Goal: Task Accomplishment & Management: Use online tool/utility

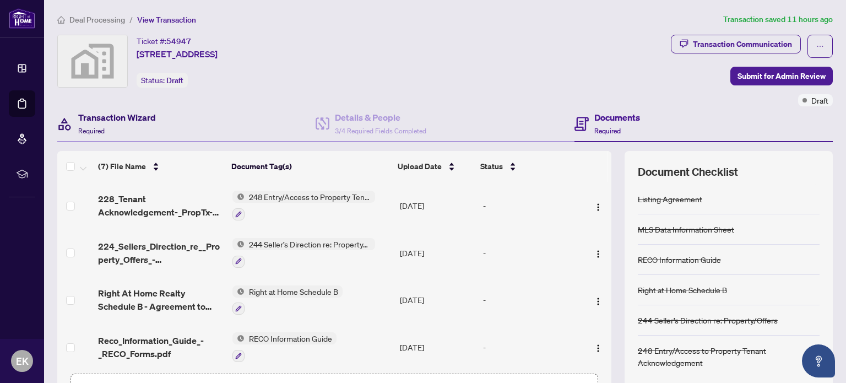
click at [90, 116] on h4 "Transaction Wizard" at bounding box center [117, 117] width 78 height 13
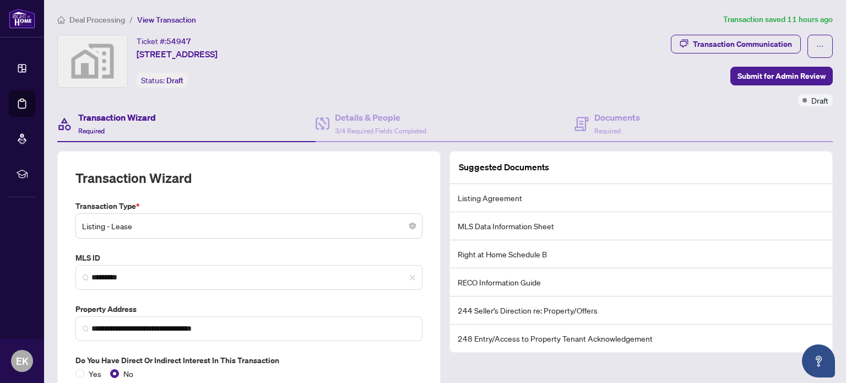
click at [161, 19] on span "View Transaction" at bounding box center [166, 20] width 59 height 10
click at [98, 19] on span "Deal Processing" at bounding box center [97, 20] width 56 height 10
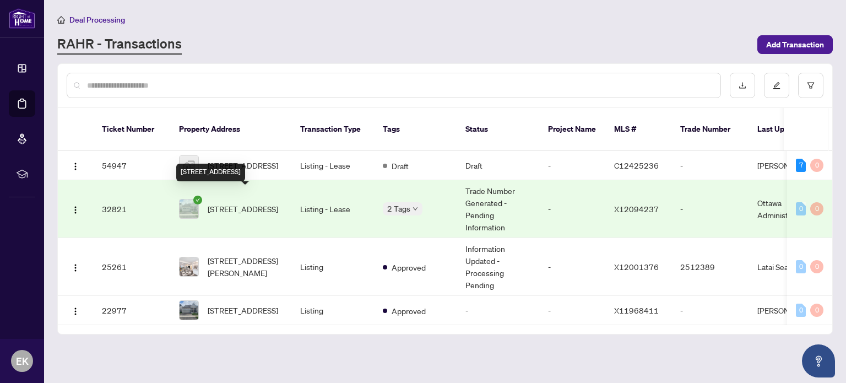
click at [225, 203] on span "[STREET_ADDRESS]" at bounding box center [243, 209] width 71 height 12
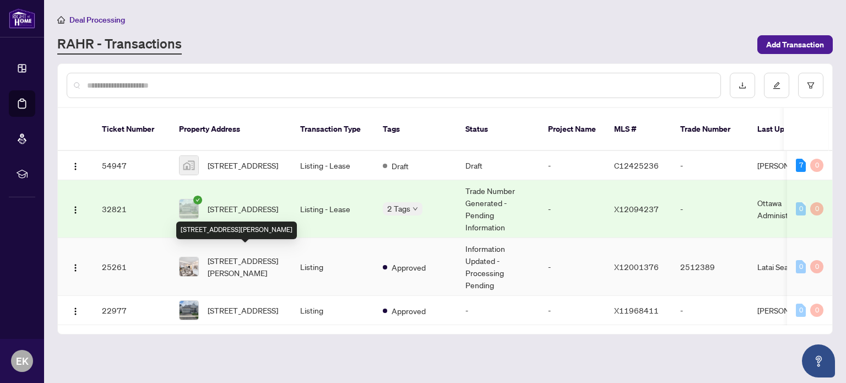
click at [212, 255] on span "[STREET_ADDRESS][PERSON_NAME]" at bounding box center [245, 267] width 75 height 24
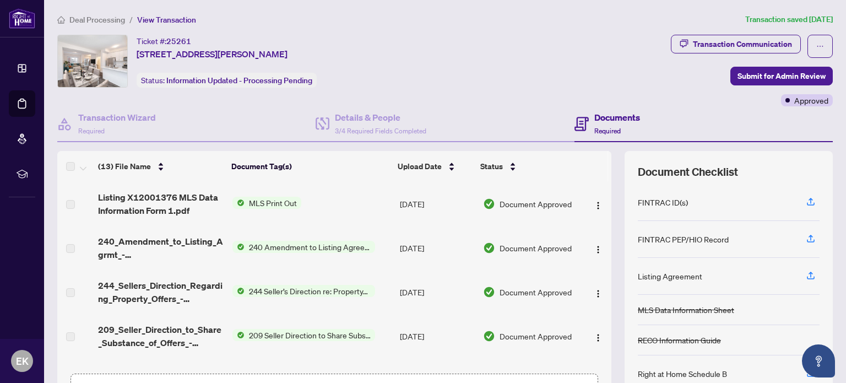
click at [264, 244] on span "240 Amendment to Listing Agreement - Authority to Offer for Sale Price Change/E…" at bounding box center [310, 247] width 131 height 12
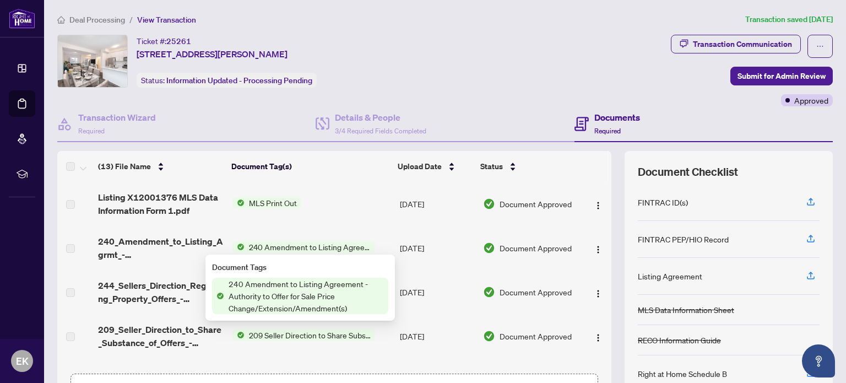
click at [255, 302] on span "240 Amendment to Listing Agreement - Authority to Offer for Sale Price Change/E…" at bounding box center [306, 296] width 164 height 36
click at [434, 229] on td "[DATE]" at bounding box center [437, 248] width 83 height 44
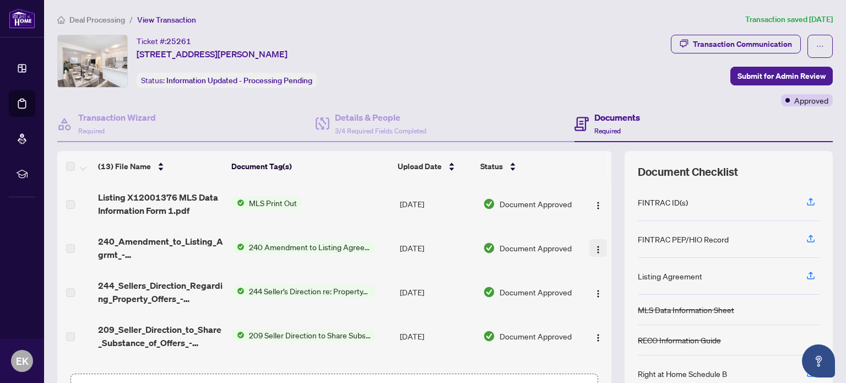
click at [594, 248] on img "button" at bounding box center [598, 249] width 9 height 9
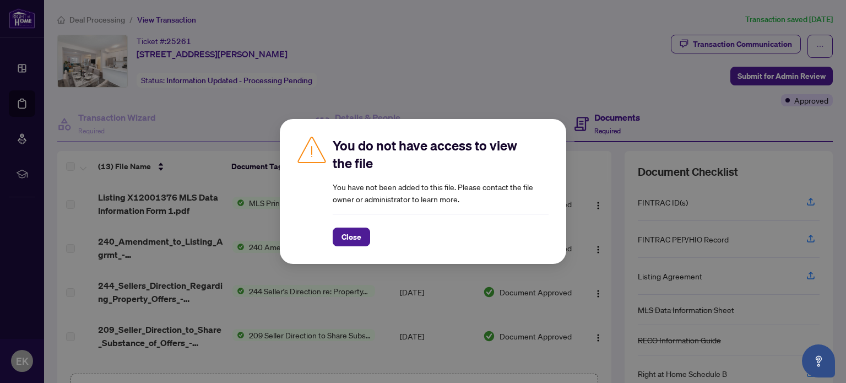
click at [342, 234] on span "Close" at bounding box center [352, 237] width 20 height 18
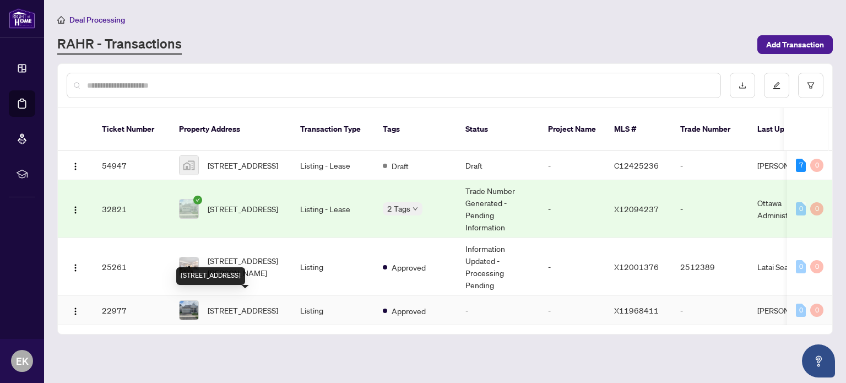
click at [234, 304] on span "[STREET_ADDRESS]" at bounding box center [243, 310] width 71 height 12
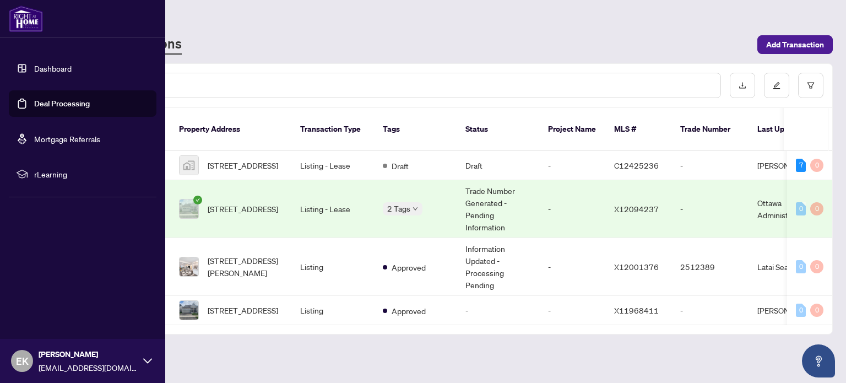
click at [72, 138] on link "Mortgage Referrals" at bounding box center [67, 139] width 66 height 10
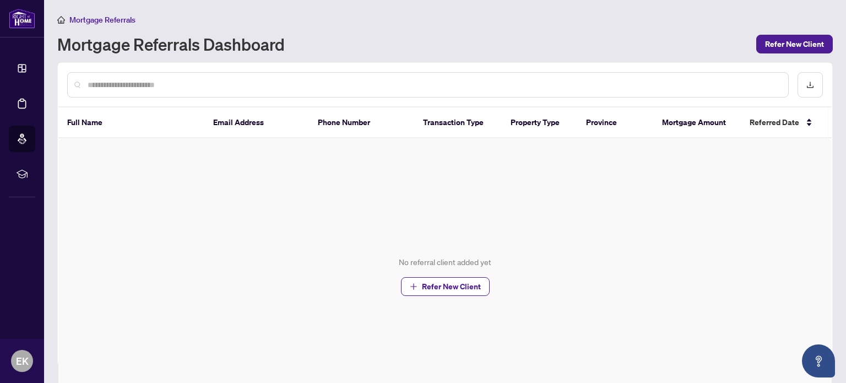
click at [168, 84] on input "text" at bounding box center [434, 85] width 692 height 12
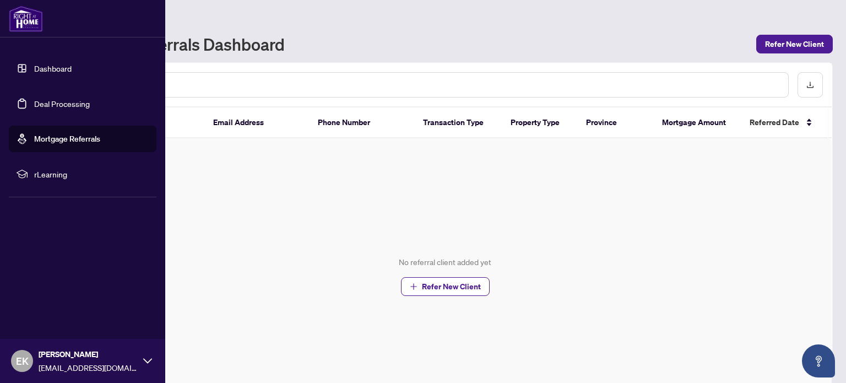
click at [68, 68] on link "Dashboard" at bounding box center [52, 68] width 37 height 10
